Goal: Transaction & Acquisition: Purchase product/service

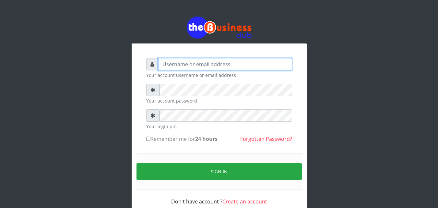
type input "omodaraoluwabukola7@gmail.com"
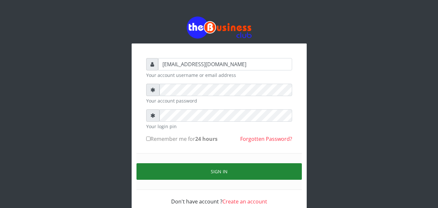
click at [209, 172] on button "Sign in" at bounding box center [219, 171] width 165 height 17
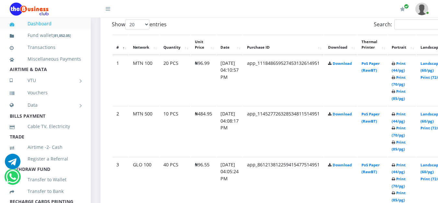
scroll to position [177, 0]
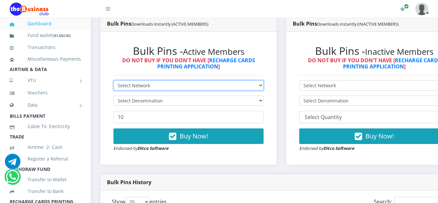
click at [260, 86] on select "Select Network MTN Globacom 9Mobile Airtel" at bounding box center [189, 85] width 150 height 10
select select "MTN"
click at [114, 82] on select "Select Network MTN Globacom 9Mobile Airtel" at bounding box center [189, 85] width 150 height 10
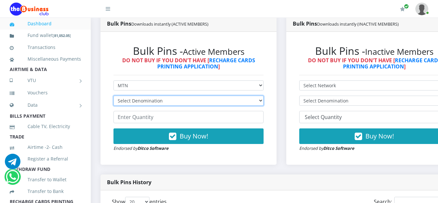
click at [261, 100] on select "Select Denomination MTN NGN100 - ₦96.99 MTN NGN200 - ₦193.98 MTN NGN400 - ₦387.…" at bounding box center [189, 101] width 150 height 10
select select "193.98-200"
click at [114, 97] on select "Select Denomination MTN NGN100 - ₦96.99 MTN NGN200 - ₦193.98 MTN NGN400 - ₦387.…" at bounding box center [189, 101] width 150 height 10
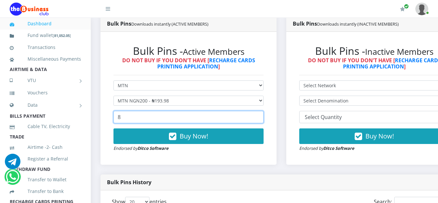
click at [262, 115] on input "8" at bounding box center [189, 117] width 150 height 12
click at [262, 115] on input "9" at bounding box center [189, 117] width 150 height 12
click at [262, 115] on input "10" at bounding box center [189, 117] width 150 height 12
click at [262, 115] on input "11" at bounding box center [189, 117] width 150 height 12
click at [262, 115] on input "12" at bounding box center [189, 117] width 150 height 12
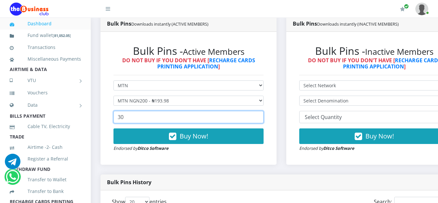
click at [262, 115] on input "30" at bounding box center [189, 117] width 150 height 12
click at [262, 115] on input "31" at bounding box center [189, 117] width 150 height 12
click at [262, 115] on input "32" at bounding box center [189, 117] width 150 height 12
click at [262, 115] on input "33" at bounding box center [189, 117] width 150 height 12
click at [262, 115] on input "34" at bounding box center [189, 117] width 150 height 12
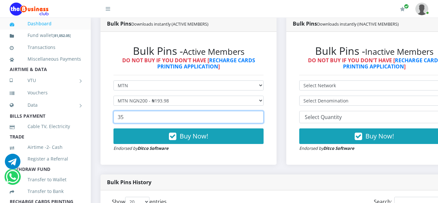
click at [262, 115] on input "35" at bounding box center [189, 117] width 150 height 12
click at [262, 115] on input "36" at bounding box center [189, 117] width 150 height 12
click at [262, 115] on input "37" at bounding box center [189, 117] width 150 height 12
click at [262, 115] on input "38" at bounding box center [189, 117] width 150 height 12
click at [262, 115] on input "39" at bounding box center [189, 117] width 150 height 12
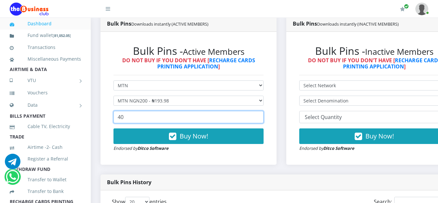
type input "40"
click at [262, 115] on input "40" at bounding box center [189, 117] width 150 height 12
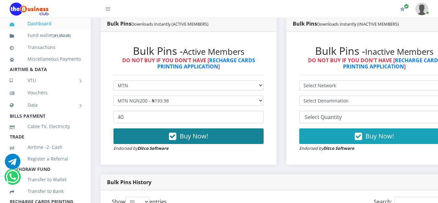
click at [233, 141] on button "Buy Now!" at bounding box center [189, 136] width 150 height 16
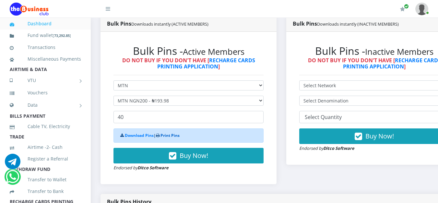
click at [170, 137] on link "Print Pins" at bounding box center [170, 136] width 19 height 6
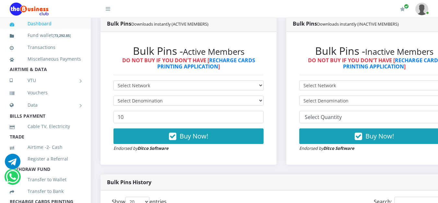
scroll to position [355, 0]
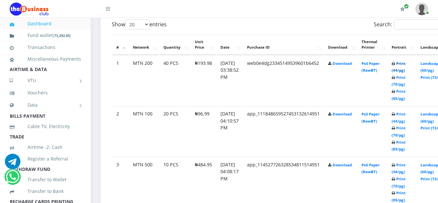
click at [406, 65] on link "Print (44/pg)" at bounding box center [399, 67] width 14 height 12
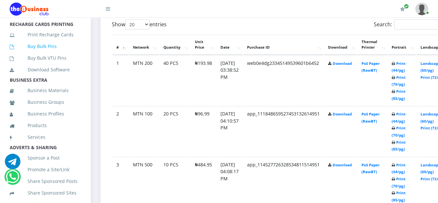
click at [42, 54] on link "Buy Bulk Pins" at bounding box center [45, 46] width 71 height 15
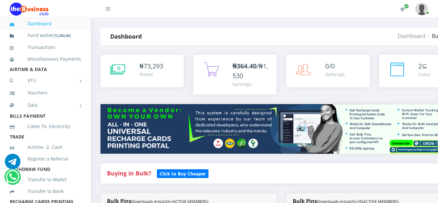
scroll to position [177, 0]
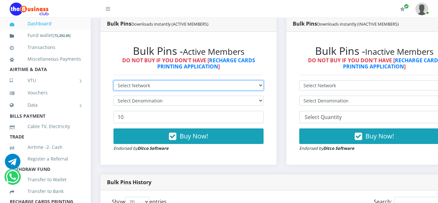
click at [264, 87] on select "Select Network MTN Globacom 9Mobile Airtel" at bounding box center [189, 85] width 150 height 10
select select "MTN"
click at [114, 82] on select "Select Network MTN Globacom 9Mobile Airtel" at bounding box center [189, 85] width 150 height 10
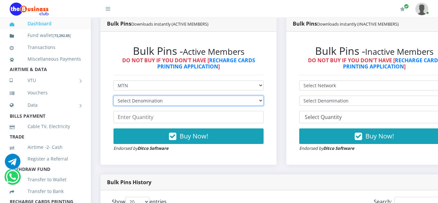
click at [239, 105] on select "Select Denomination MTN NGN100 - ₦96.99 MTN NGN200 - ₦193.98 MTN NGN400 - ₦387.…" at bounding box center [189, 101] width 150 height 10
select select "193.98-200"
click at [114, 97] on select "Select Denomination MTN NGN100 - ₦96.99 MTN NGN200 - ₦193.98 MTN NGN400 - ₦387.…" at bounding box center [189, 101] width 150 height 10
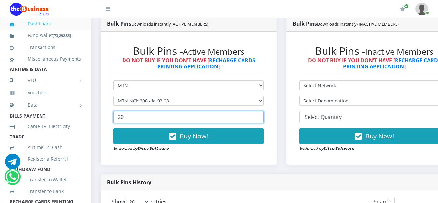
click at [262, 115] on input "20" at bounding box center [189, 117] width 150 height 12
click at [262, 115] on input "21" at bounding box center [189, 117] width 150 height 12
click at [262, 115] on input "22" at bounding box center [189, 117] width 150 height 12
click at [262, 115] on input "23" at bounding box center [189, 117] width 150 height 12
click at [262, 116] on input "24" at bounding box center [189, 117] width 150 height 12
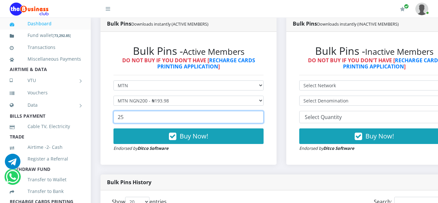
click at [262, 116] on input "25" at bounding box center [189, 117] width 150 height 12
click at [262, 116] on input "26" at bounding box center [189, 117] width 150 height 12
click at [262, 116] on input "27" at bounding box center [189, 117] width 150 height 12
click at [262, 116] on input "28" at bounding box center [189, 117] width 150 height 12
click at [262, 116] on input "29" at bounding box center [189, 117] width 150 height 12
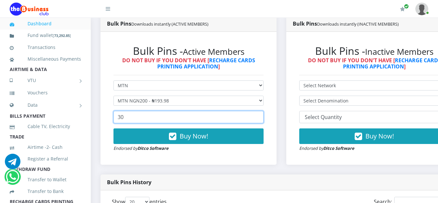
click at [262, 116] on input "30" at bounding box center [189, 117] width 150 height 12
click at [262, 116] on input "31" at bounding box center [189, 117] width 150 height 12
click at [262, 117] on input "32" at bounding box center [189, 117] width 150 height 12
click at [262, 117] on input "33" at bounding box center [189, 117] width 150 height 12
click at [262, 117] on input "34" at bounding box center [189, 117] width 150 height 12
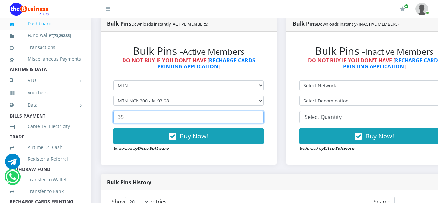
click at [262, 117] on input "35" at bounding box center [189, 117] width 150 height 12
click at [262, 116] on input "36" at bounding box center [189, 117] width 150 height 12
click at [262, 116] on input "37" at bounding box center [189, 117] width 150 height 12
click at [262, 116] on input "38" at bounding box center [189, 117] width 150 height 12
click at [263, 116] on input "39" at bounding box center [189, 117] width 150 height 12
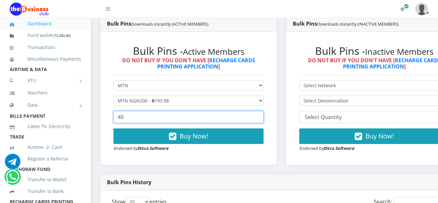
type input "40"
click at [261, 118] on input "40" at bounding box center [189, 117] width 150 height 12
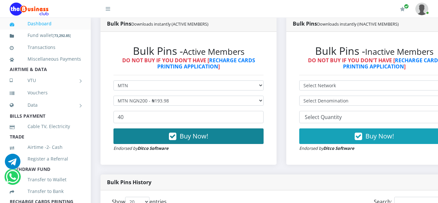
click at [241, 144] on button "Buy Now!" at bounding box center [189, 136] width 150 height 16
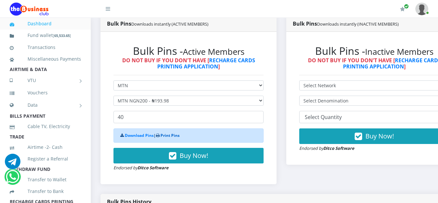
click at [174, 137] on link "Print Pins" at bounding box center [170, 136] width 19 height 6
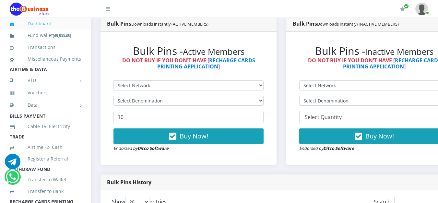
click at [85, 121] on li "BILLS PAYMENT" at bounding box center [45, 116] width 91 height 9
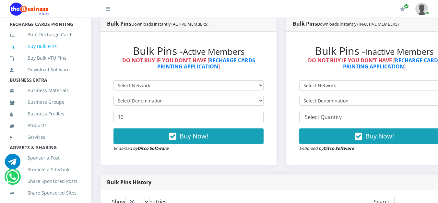
click at [37, 54] on link "Buy Bulk Pins" at bounding box center [45, 46] width 71 height 15
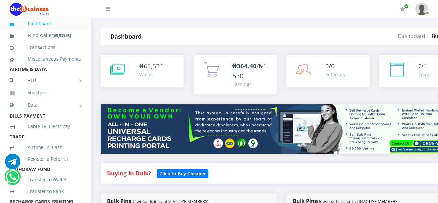
scroll to position [177, 0]
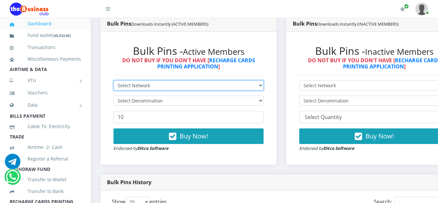
click at [264, 89] on select "Select Network MTN Globacom 9Mobile Airtel" at bounding box center [189, 85] width 150 height 10
click at [264, 84] on select "Select Network MTN Globacom 9Mobile Airtel" at bounding box center [189, 85] width 150 height 10
click at [264, 86] on select "Select Network MTN Globacom 9Mobile Airtel" at bounding box center [189, 85] width 150 height 10
select select "MTN"
click at [114, 82] on select "Select Network MTN Globacom 9Mobile Airtel" at bounding box center [189, 85] width 150 height 10
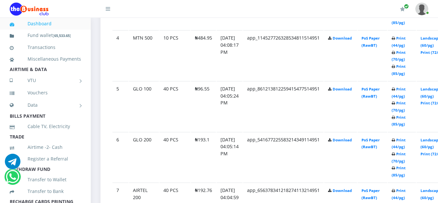
scroll to position [355, 0]
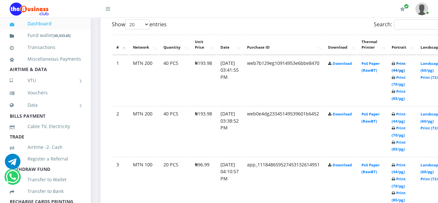
click at [406, 65] on link "Print (44/pg)" at bounding box center [399, 67] width 14 height 12
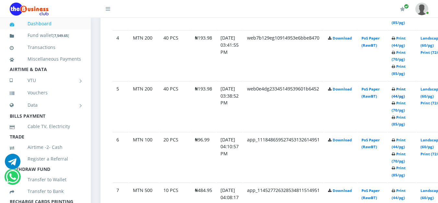
click at [406, 91] on link "Print (44/pg)" at bounding box center [399, 93] width 14 height 12
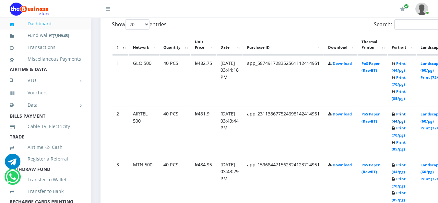
click at [406, 116] on link "Print (44/pg)" at bounding box center [399, 118] width 14 height 12
click at [406, 64] on link "Print (44/pg)" at bounding box center [399, 67] width 14 height 12
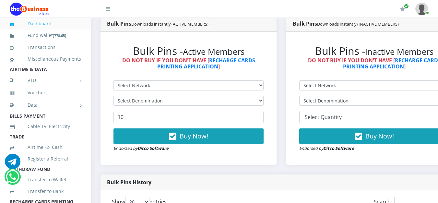
click at [85, 132] on li "Cable TV, Electricity" at bounding box center [45, 127] width 91 height 12
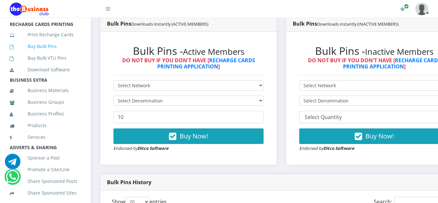
click at [44, 53] on link "Buy Bulk Pins" at bounding box center [45, 46] width 71 height 15
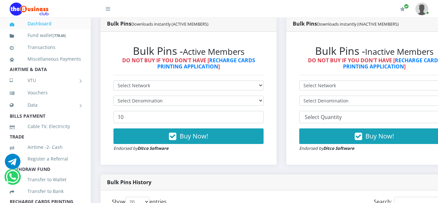
scroll to position [355, 0]
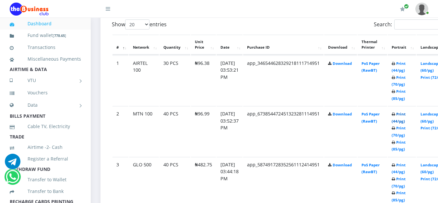
click at [406, 116] on link "Print (44/pg)" at bounding box center [399, 118] width 14 height 12
click at [406, 65] on link "Print (44/pg)" at bounding box center [399, 67] width 14 height 12
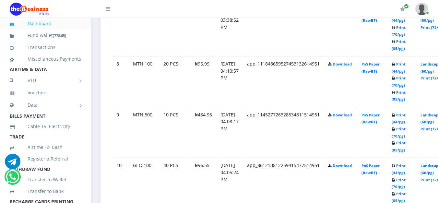
scroll to position [532, 0]
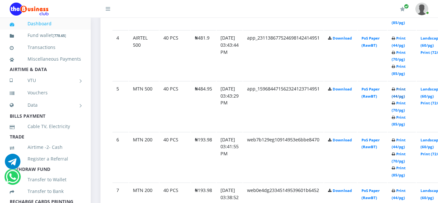
click at [406, 91] on link "Print (44/pg)" at bounding box center [399, 93] width 14 height 12
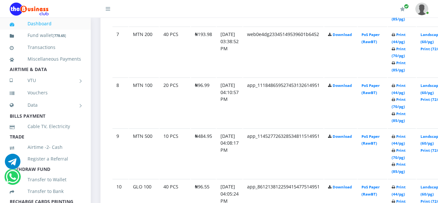
scroll to position [710, 0]
